Goal: Transaction & Acquisition: Purchase product/service

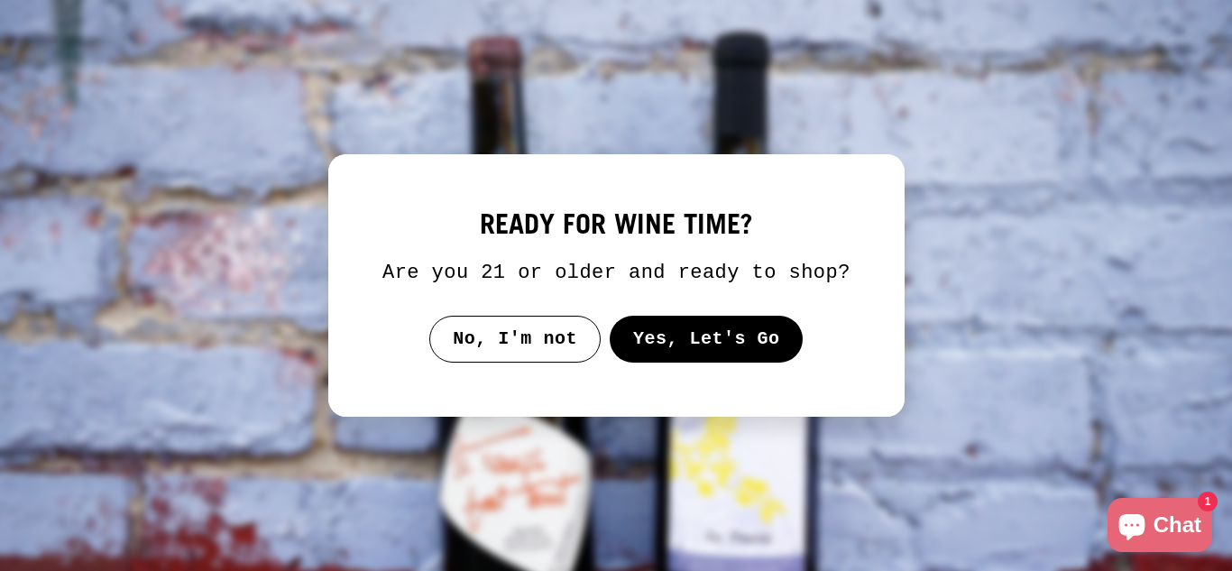
click at [655, 352] on button "Yes, Let's Go" at bounding box center [706, 339] width 194 height 47
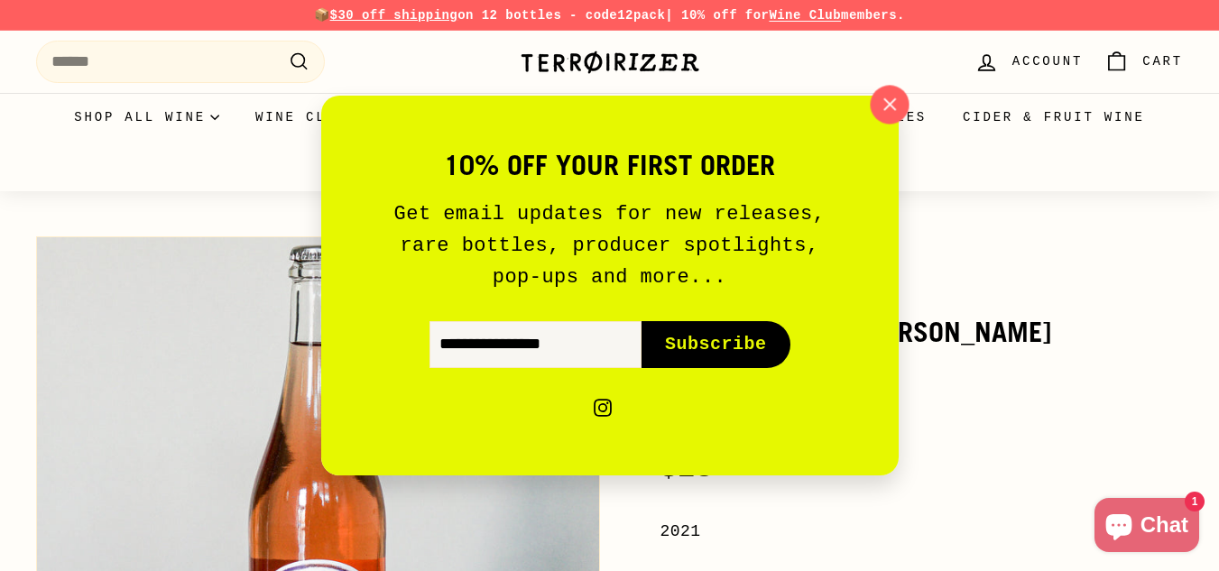
click at [884, 104] on icon "button" at bounding box center [888, 104] width 27 height 27
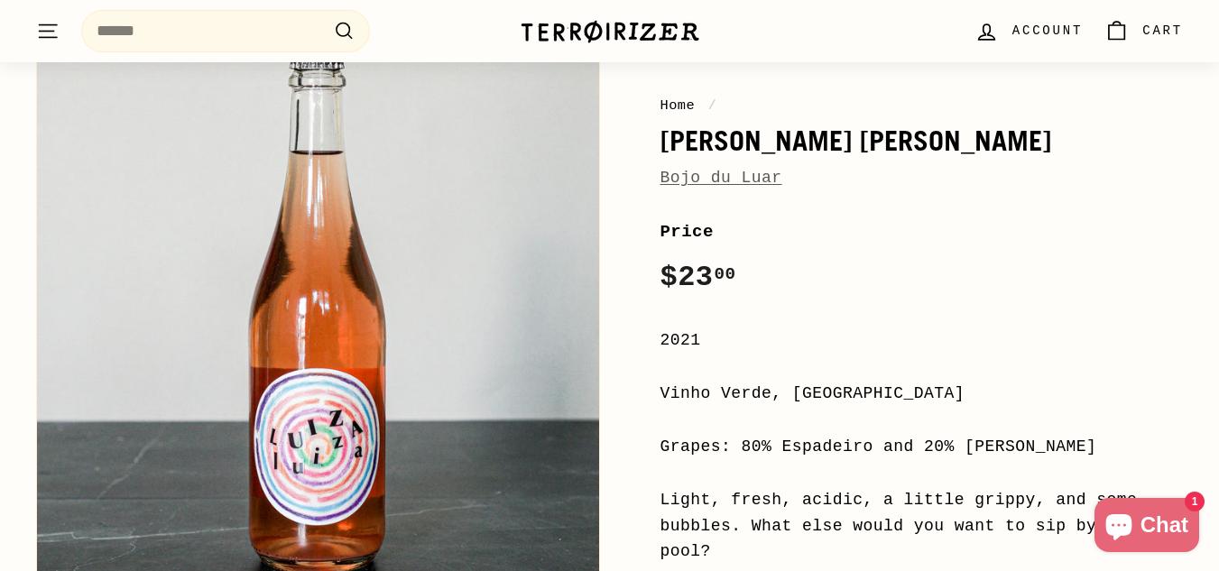
scroll to position [220, 0]
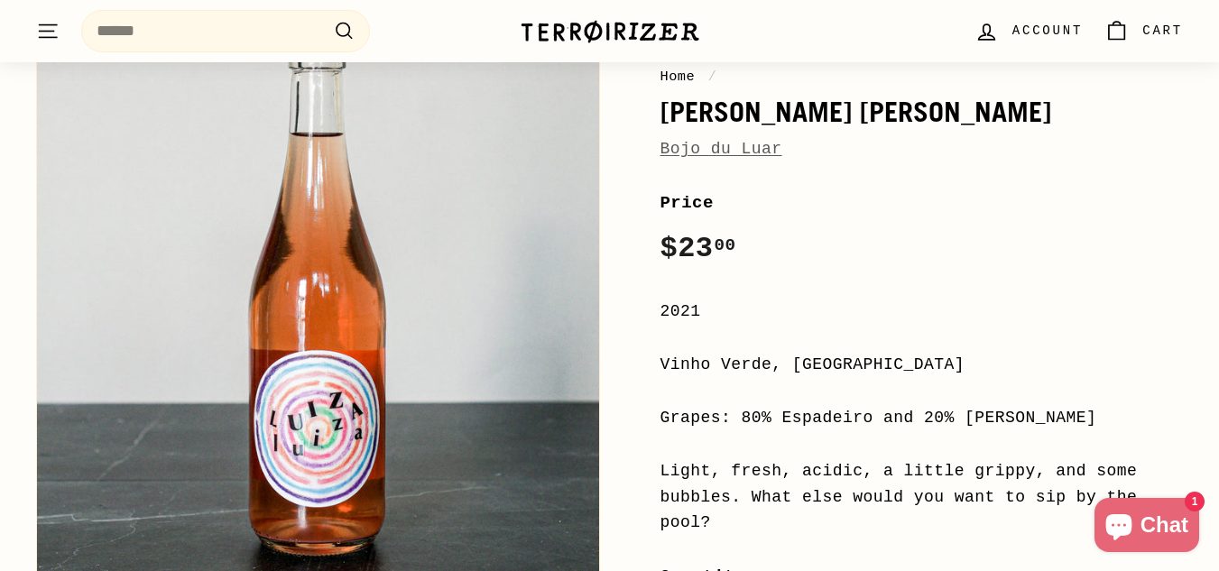
click at [761, 263] on div "Price Regular price $23 00 $23.00 /" at bounding box center [921, 230] width 523 height 83
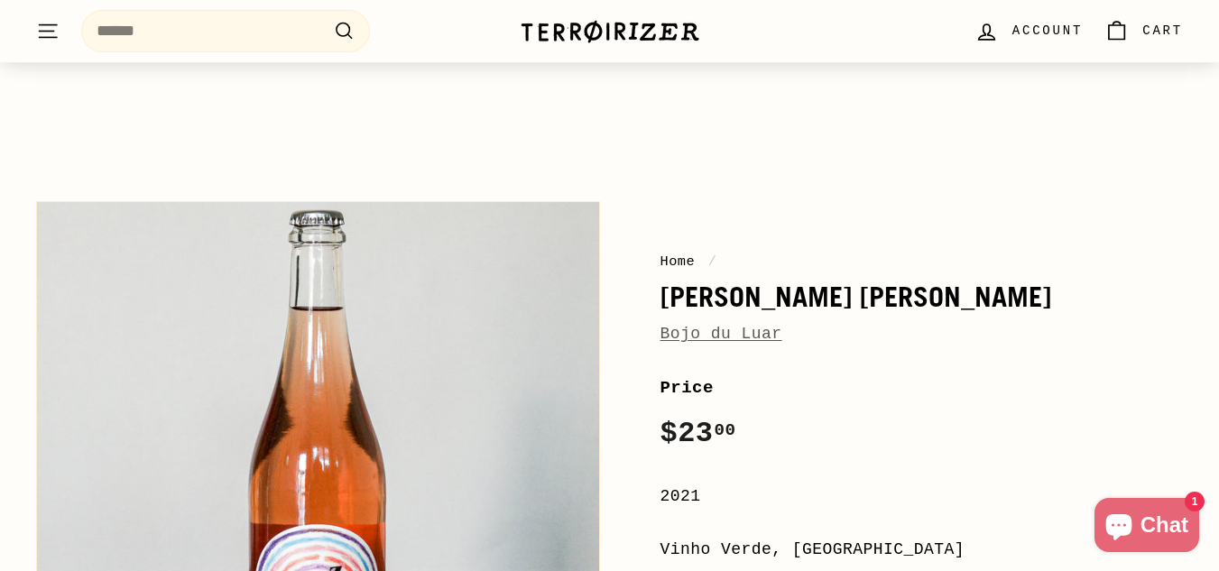
scroll to position [36, 0]
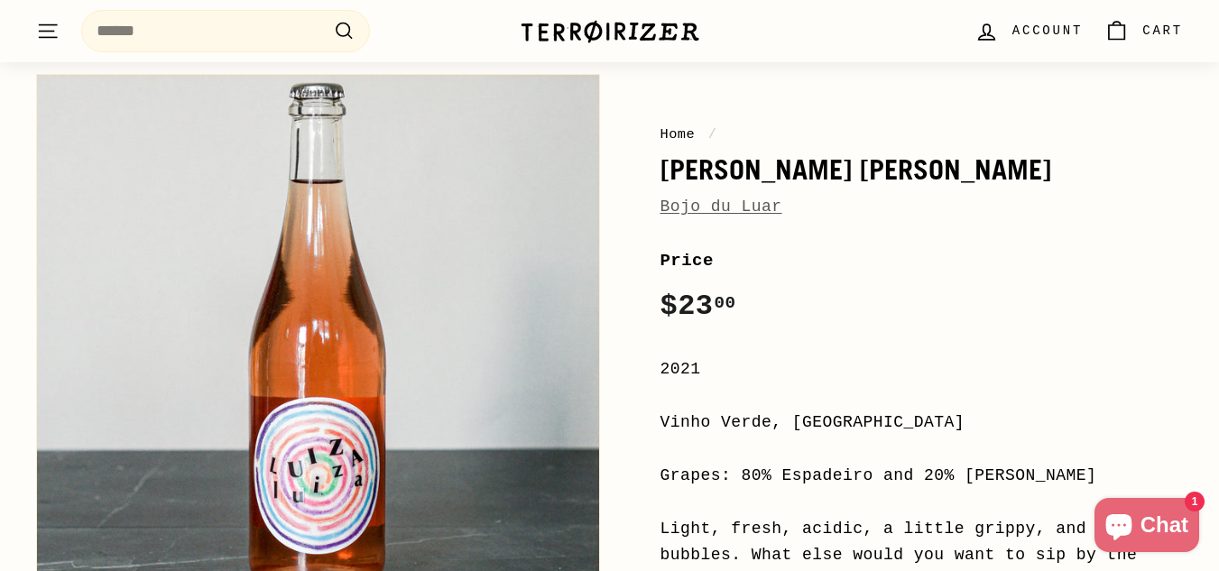
scroll to position [170, 0]
